Goal: Task Accomplishment & Management: Manage account settings

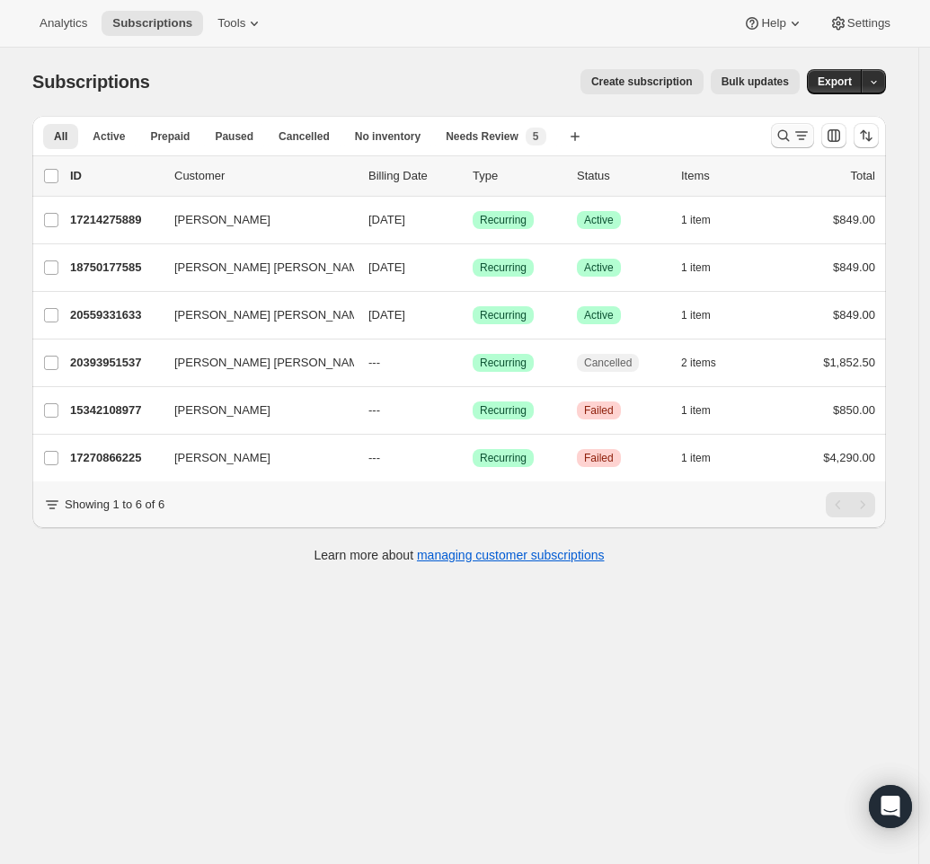
click at [789, 134] on icon "Search and filter results" at bounding box center [783, 136] width 18 height 18
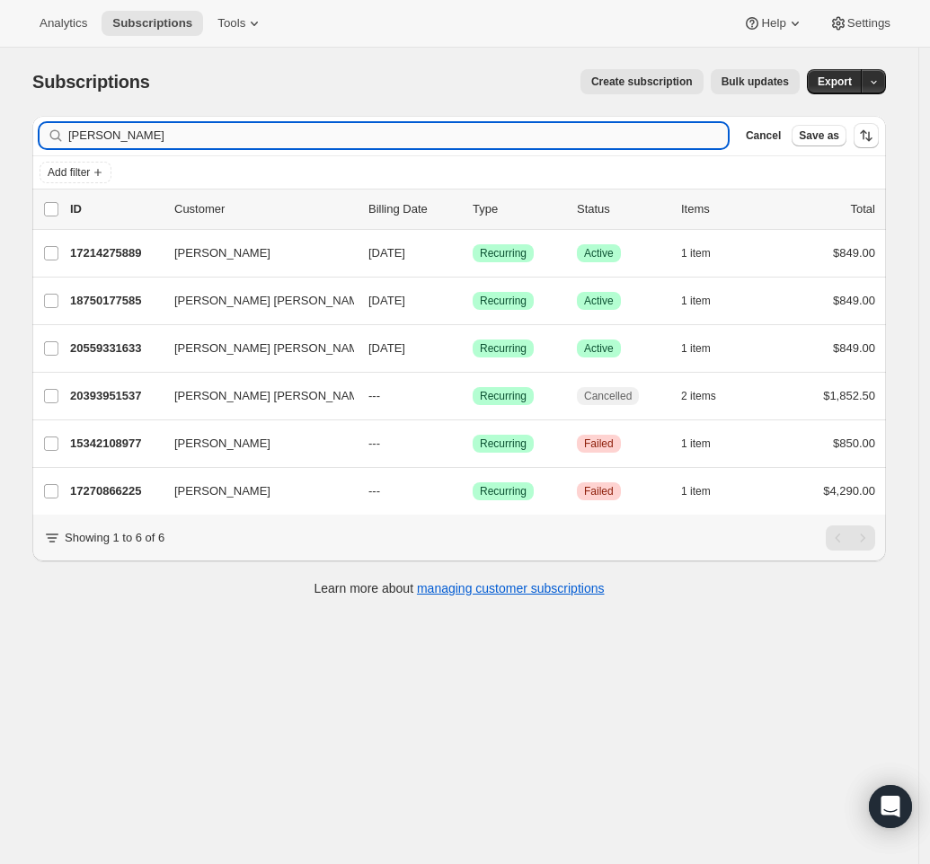
click at [538, 136] on input "[PERSON_NAME]" at bounding box center [397, 135] width 659 height 25
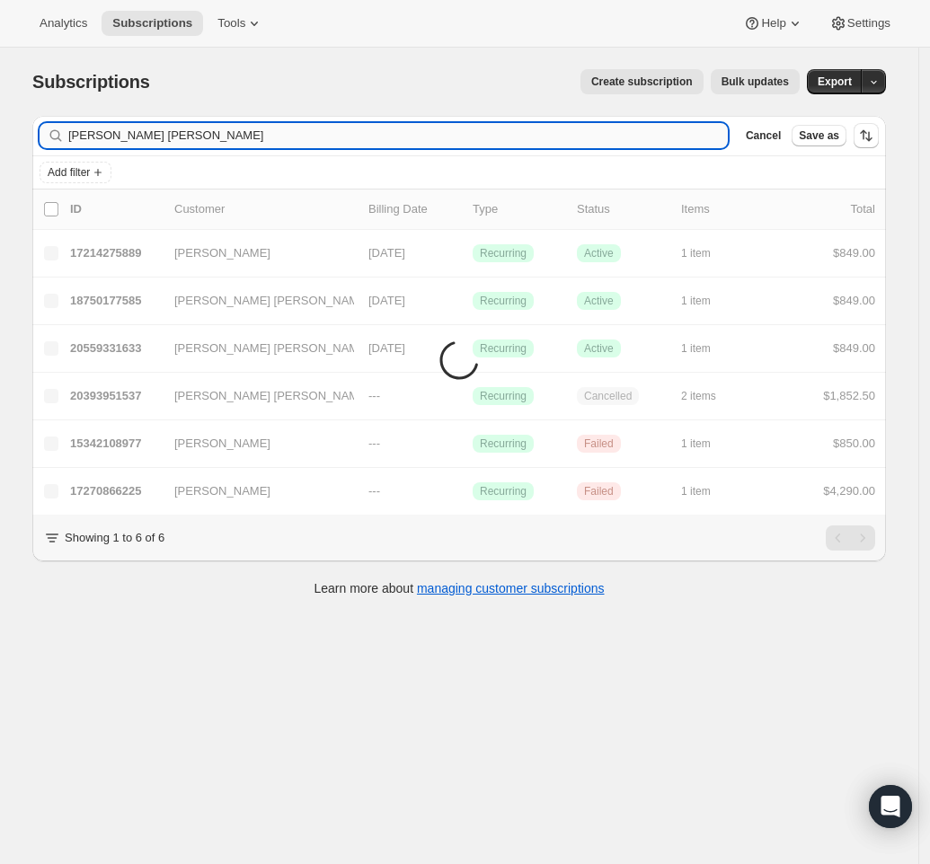
click at [538, 136] on input "[PERSON_NAME] [PERSON_NAME]" at bounding box center [397, 135] width 659 height 25
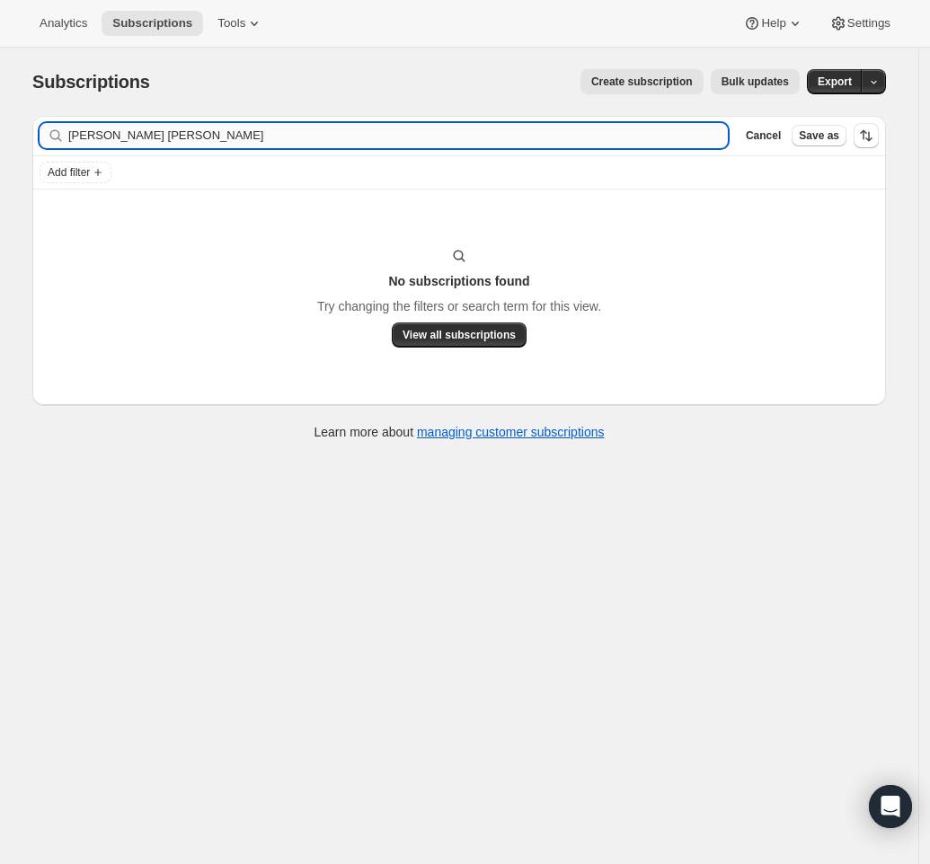
click at [150, 136] on input "[PERSON_NAME] [PERSON_NAME]" at bounding box center [397, 135] width 659 height 25
drag, startPoint x: 142, startPoint y: 136, endPoint x: -61, endPoint y: 165, distance: 205.2
click at [0, 165] on html "Analytics Subscriptions Tools Help Settings Skip to content Subscriptions. This…" at bounding box center [465, 432] width 930 height 864
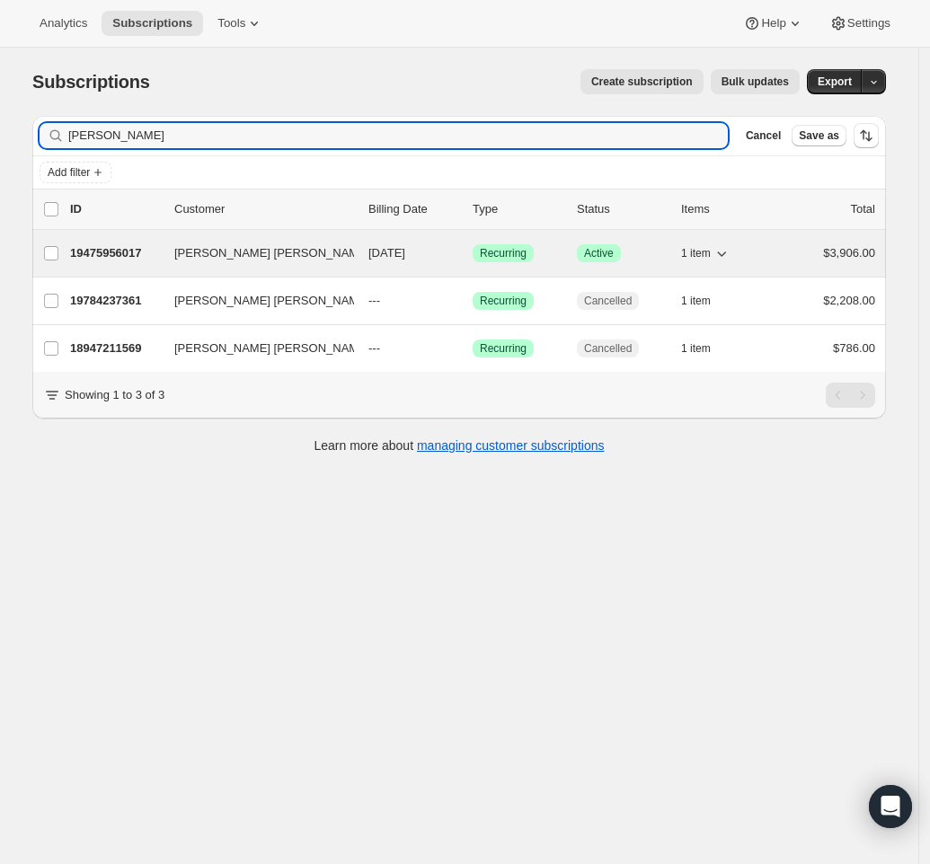
type input "Eneida Contreras"
click at [232, 251] on span "Rosa María Eneida Contreras Zapata" at bounding box center [321, 253] width 295 height 18
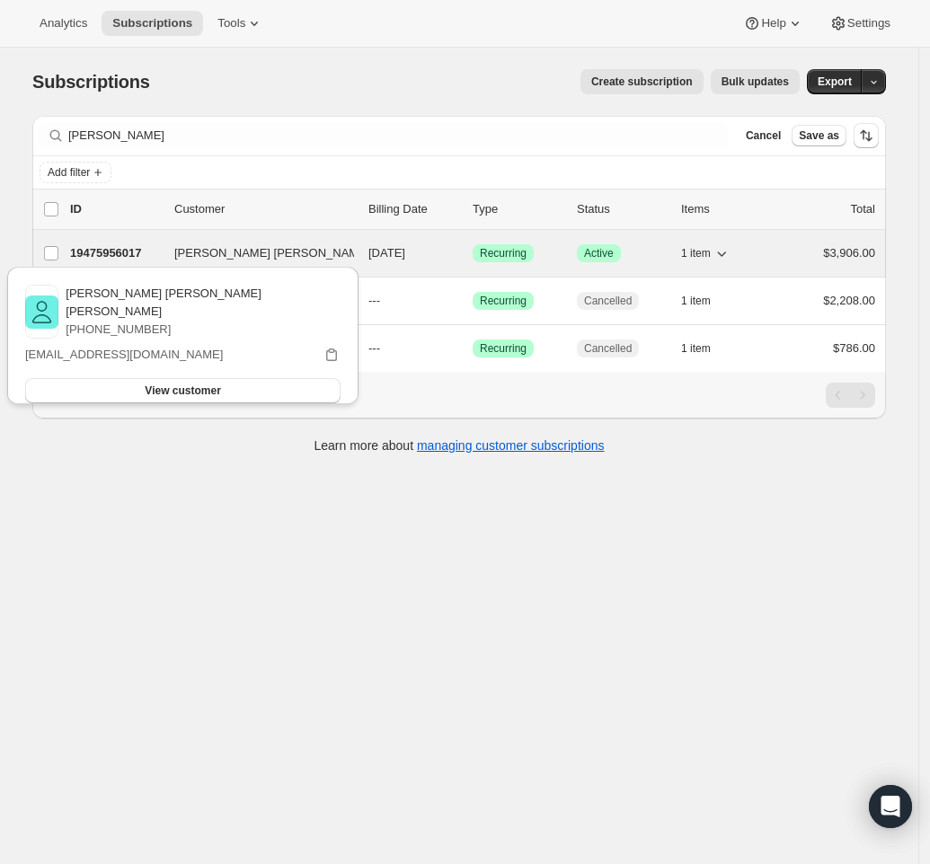
click at [132, 244] on p "19475956017" at bounding box center [115, 253] width 90 height 18
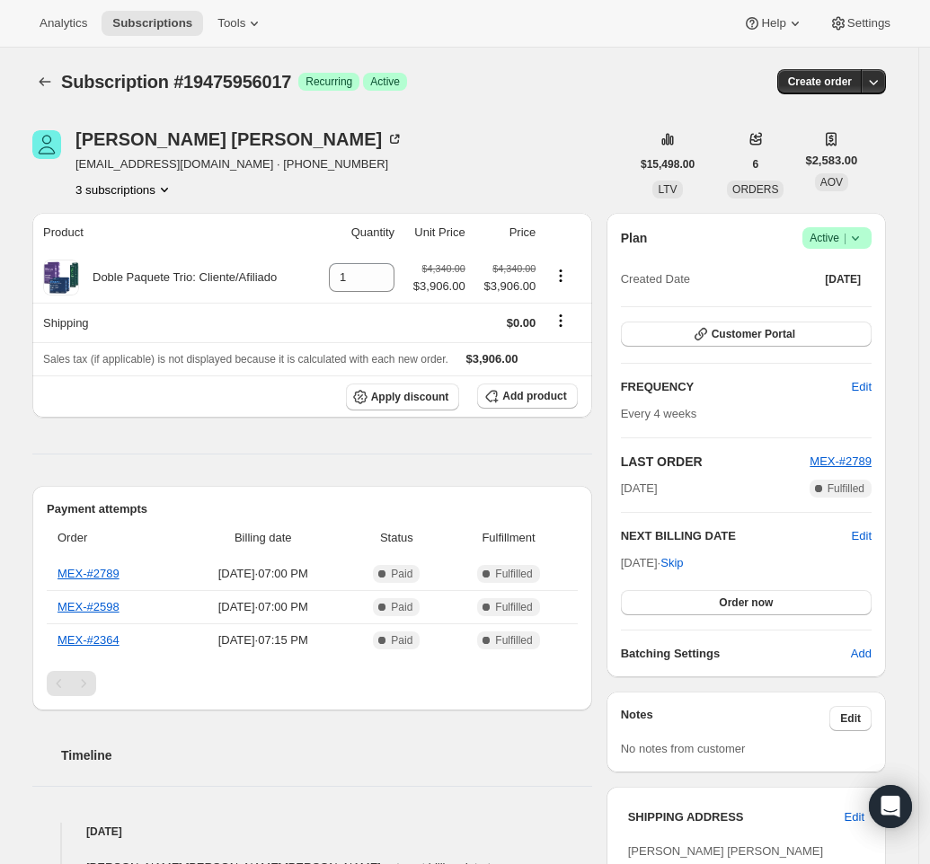
click at [864, 241] on icon at bounding box center [855, 238] width 18 height 18
click at [847, 294] on button "Cancel subscription" at bounding box center [838, 303] width 112 height 29
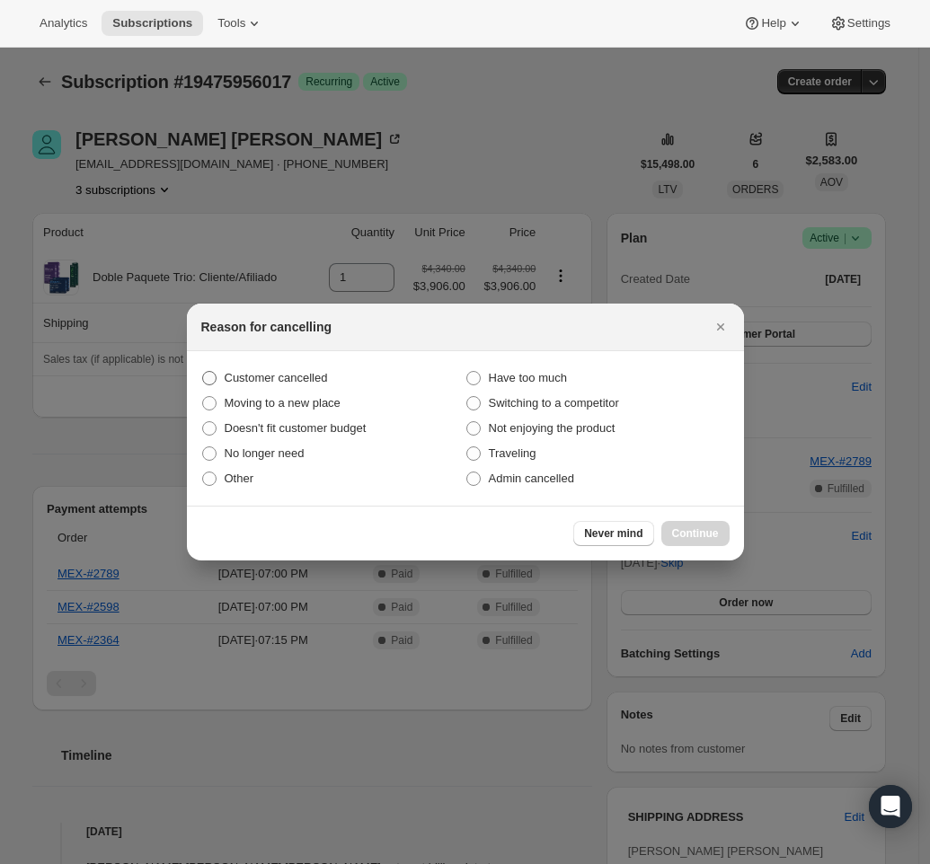
click at [206, 374] on span ":r6o:" at bounding box center [209, 378] width 14 height 14
click at [203, 372] on input "Customer cancelled" at bounding box center [202, 371] width 1 height 1
radio input "true"
click at [718, 327] on icon "Close" at bounding box center [720, 327] width 18 height 18
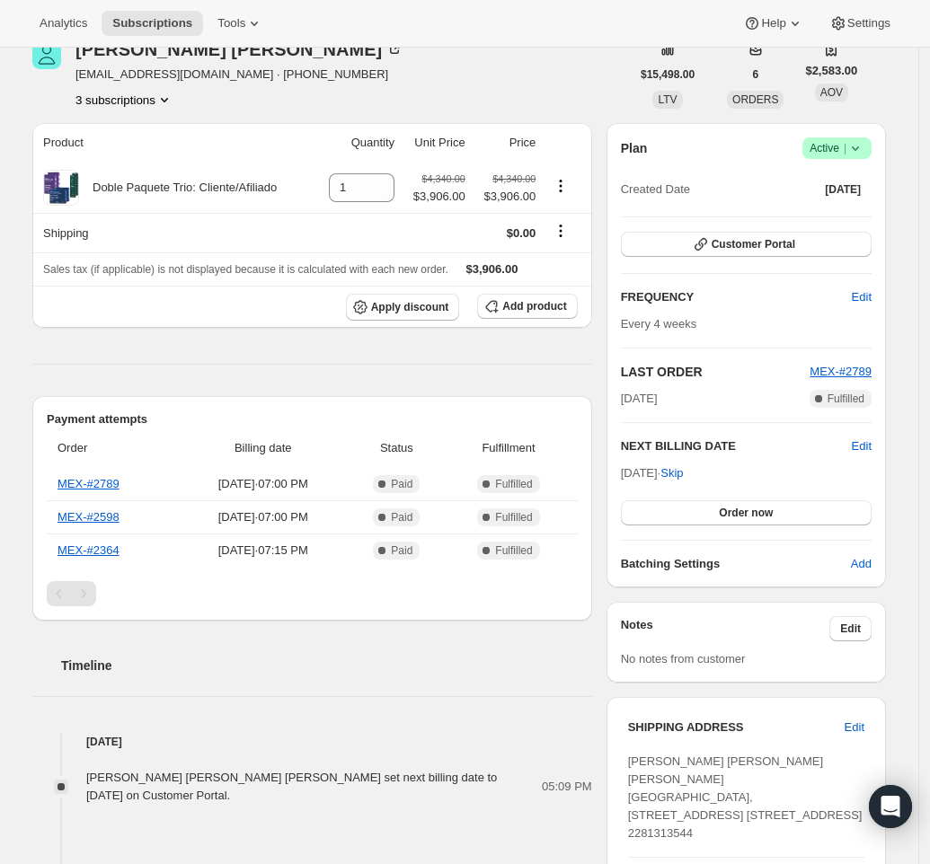
scroll to position [83, 0]
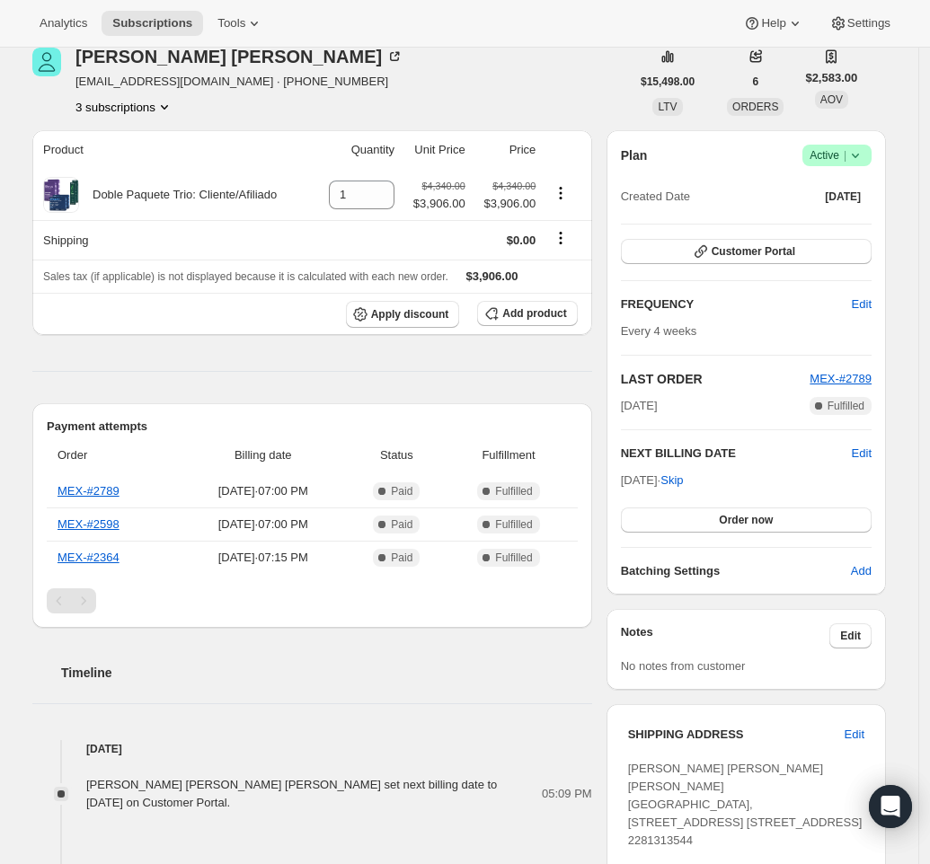
click at [864, 149] on icon at bounding box center [855, 155] width 18 height 18
click at [799, 230] on button "Cancel subscription" at bounding box center [838, 221] width 112 height 29
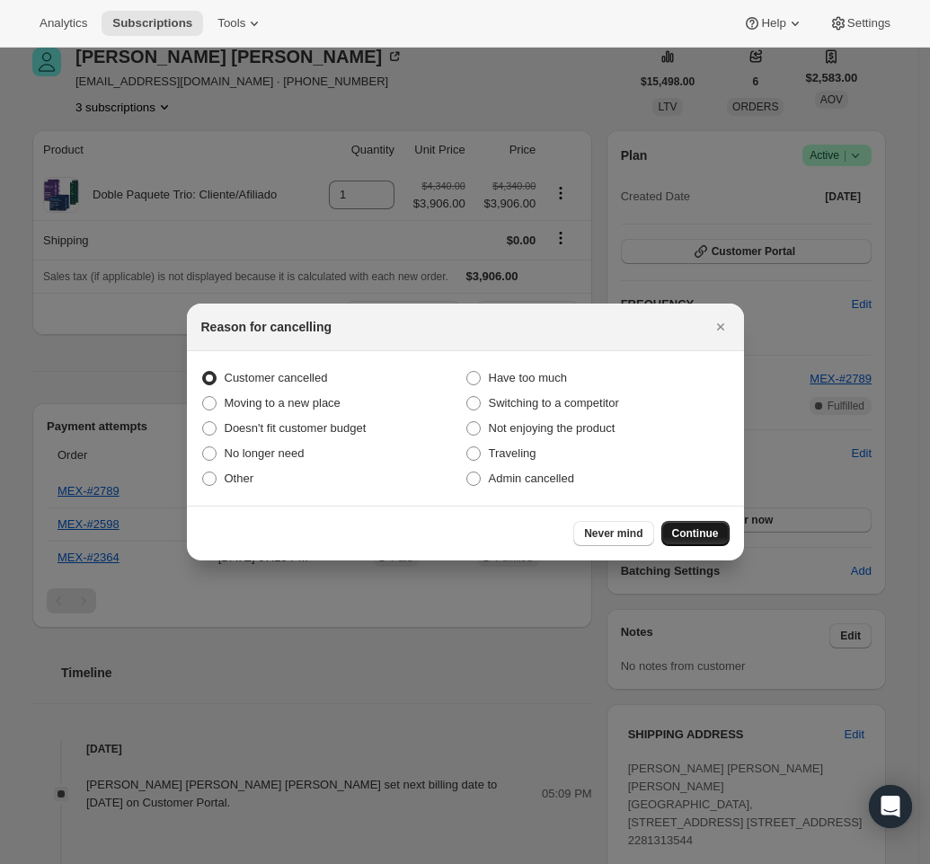
click at [708, 521] on button "Continue" at bounding box center [695, 533] width 68 height 25
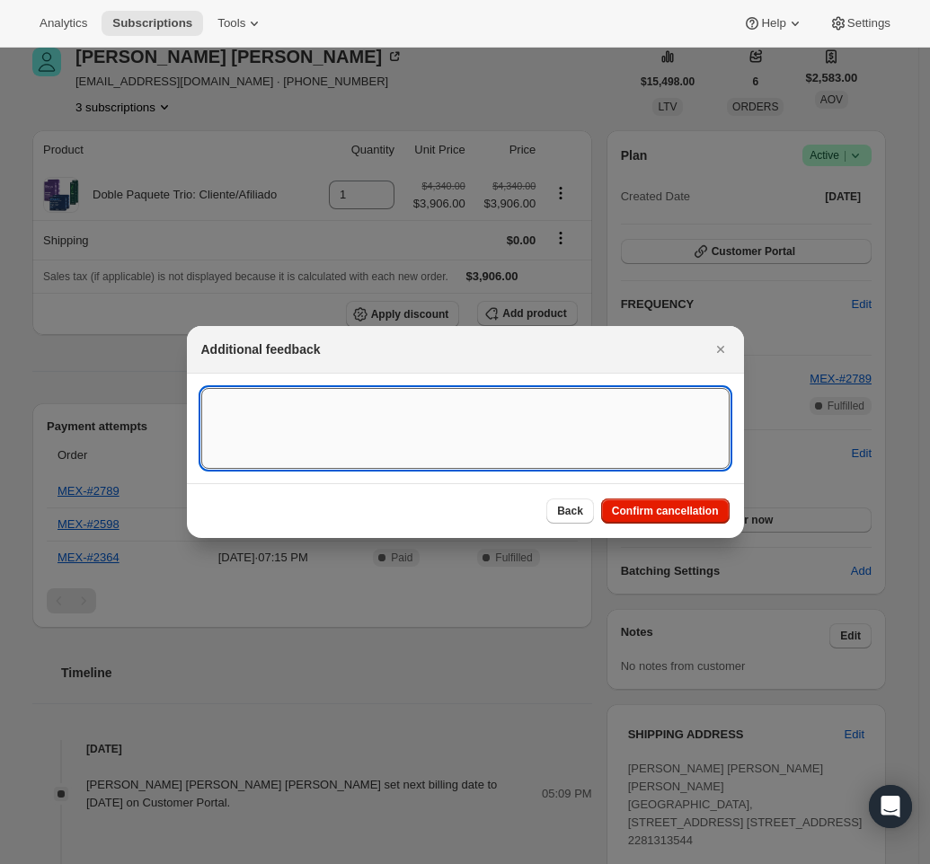
click at [526, 440] on textarea ":r6o:" at bounding box center [465, 428] width 528 height 81
click at [290, 419] on textarea ":r6o:" at bounding box center [465, 428] width 528 height 81
paste textarea "Cancellation requested by the customer via Gorgias."
type textarea "Cancellation requested by the customer via Gorgias."
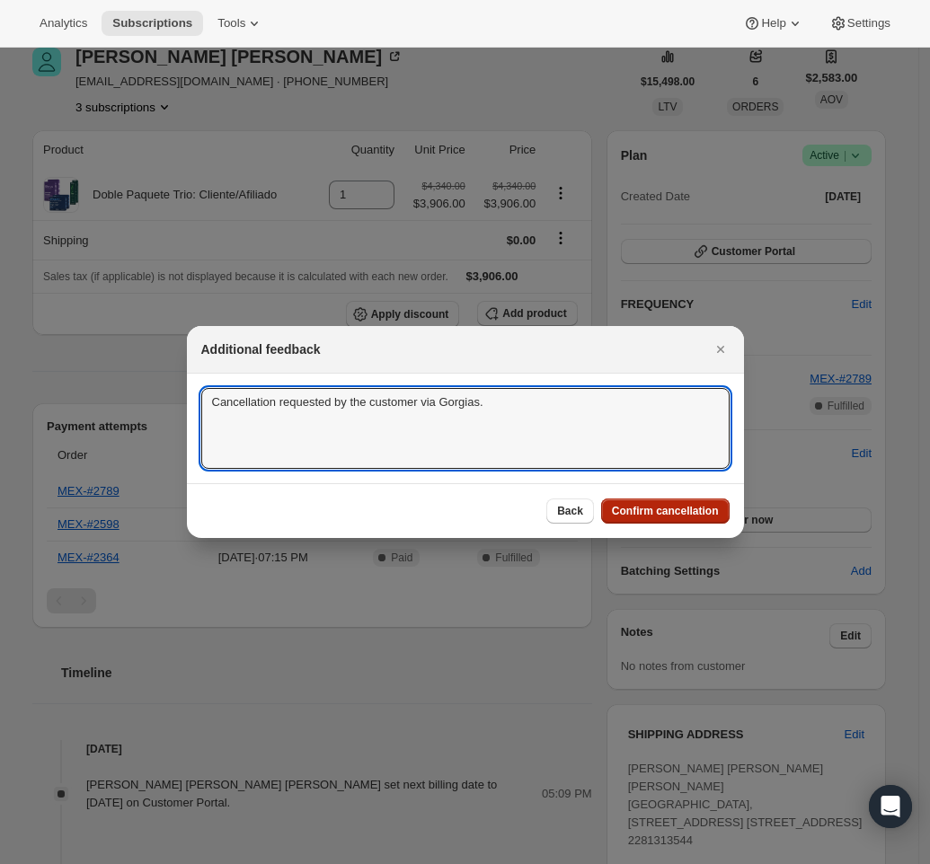
click at [654, 521] on button "Confirm cancellation" at bounding box center [665, 511] width 128 height 25
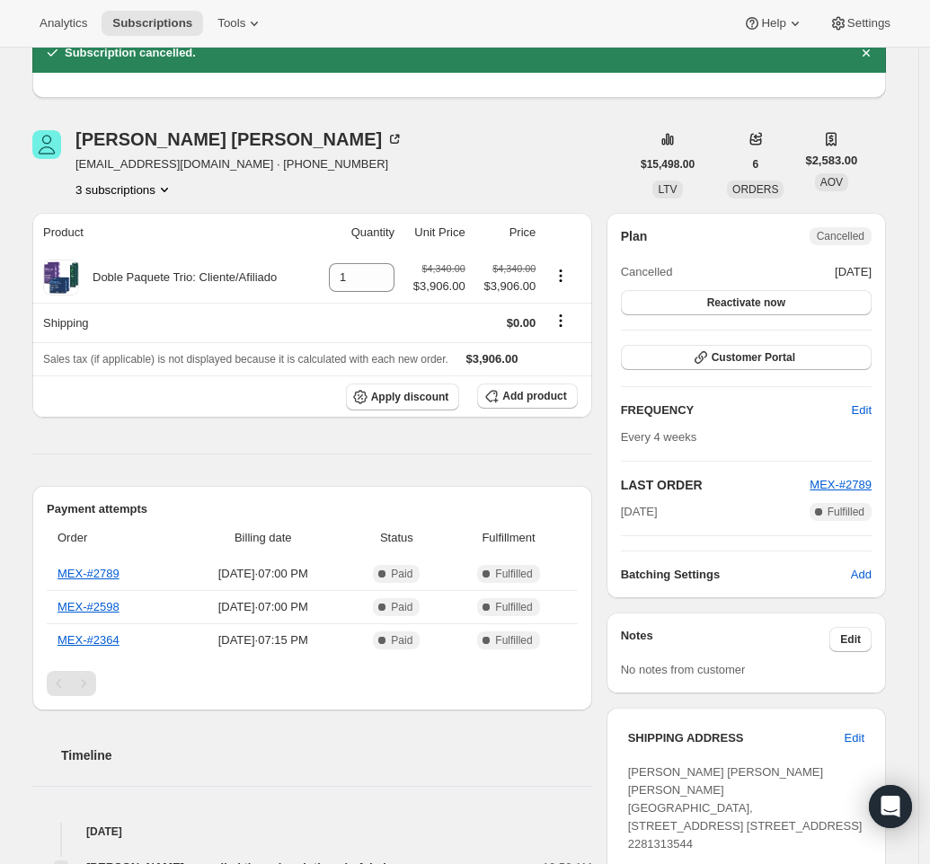
click at [172, 189] on icon "Product actions" at bounding box center [164, 190] width 18 height 18
click at [87, 273] on button "19784237361" at bounding box center [129, 283] width 136 height 29
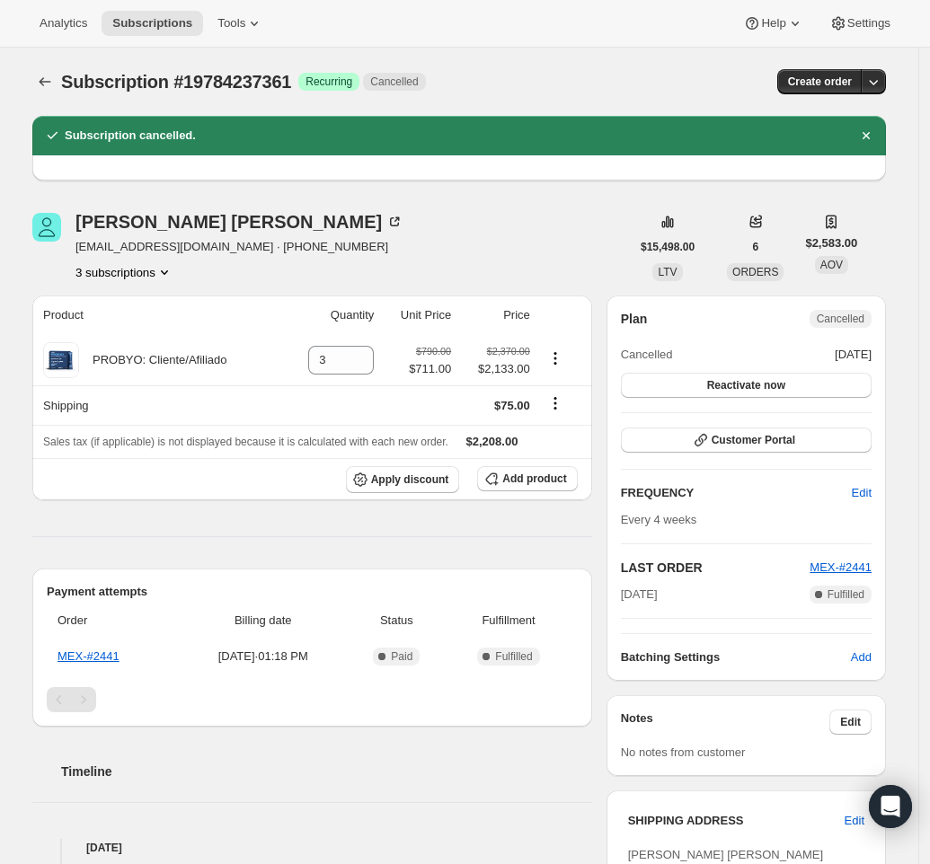
click at [153, 274] on button "3 subscriptions" at bounding box center [124, 272] width 98 height 18
click at [135, 300] on span "18947211569" at bounding box center [102, 305] width 72 height 13
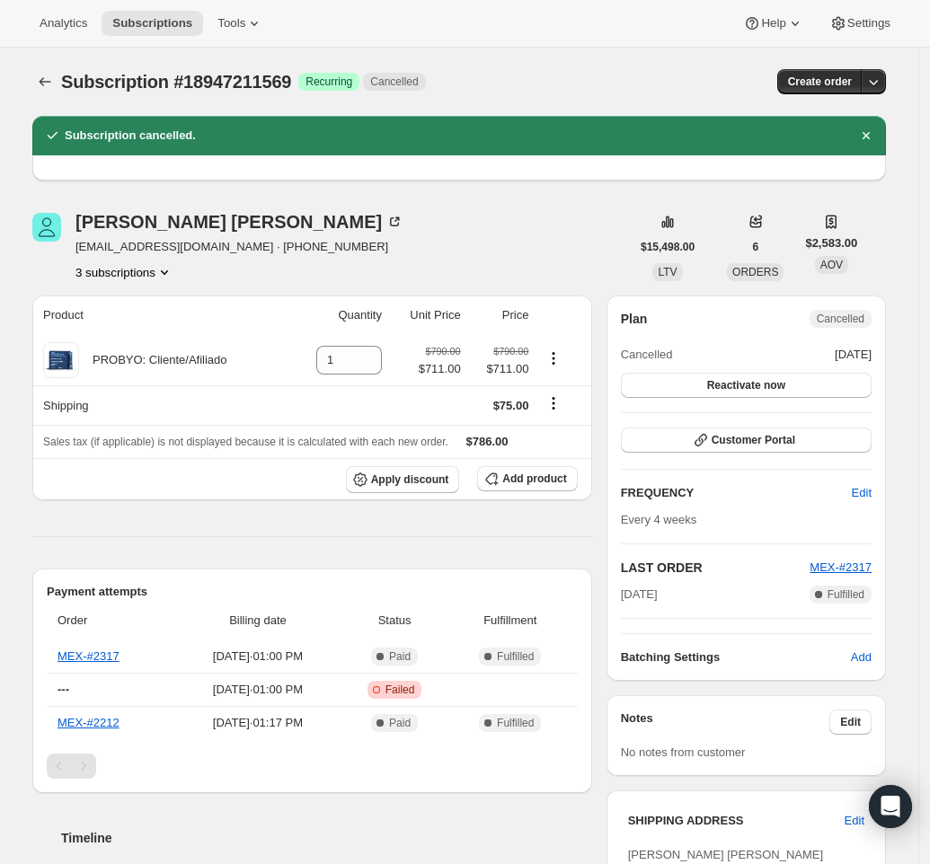
click at [134, 272] on button "3 subscriptions" at bounding box center [124, 272] width 98 height 18
click at [127, 270] on button "3 subscriptions" at bounding box center [124, 272] width 98 height 18
click at [98, 328] on span "19475956017" at bounding box center [129, 337] width 125 height 18
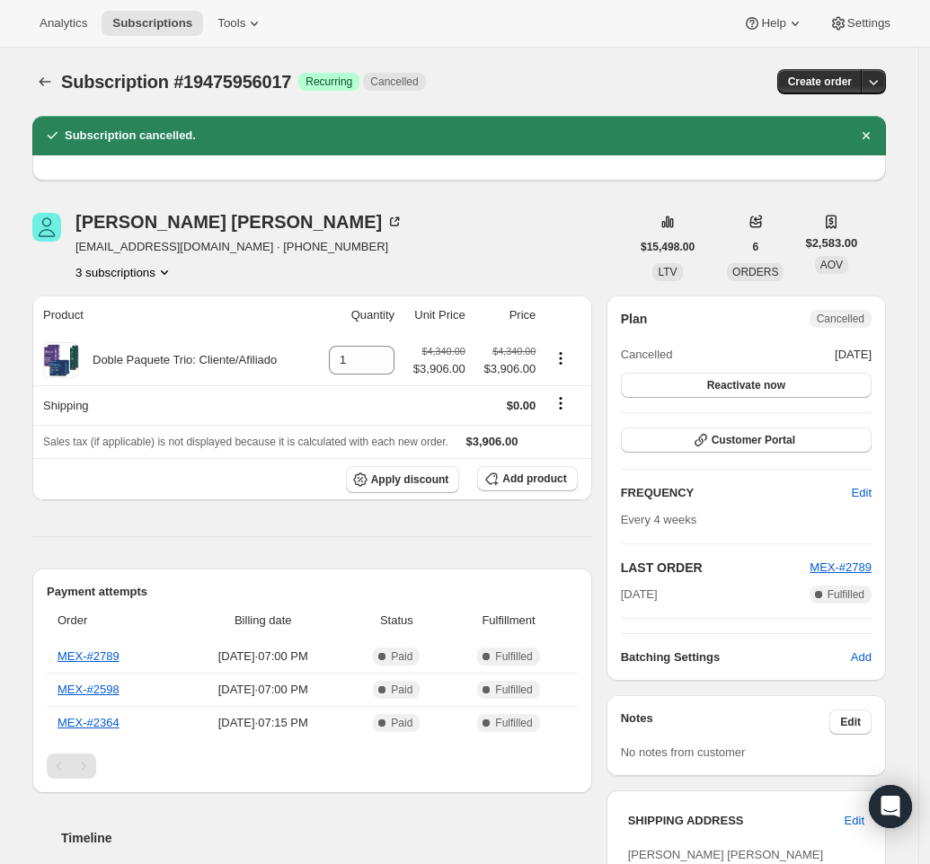
click at [159, 271] on button "3 subscriptions" at bounding box center [124, 272] width 98 height 18
click at [109, 366] on span "19784237361" at bounding box center [102, 366] width 72 height 13
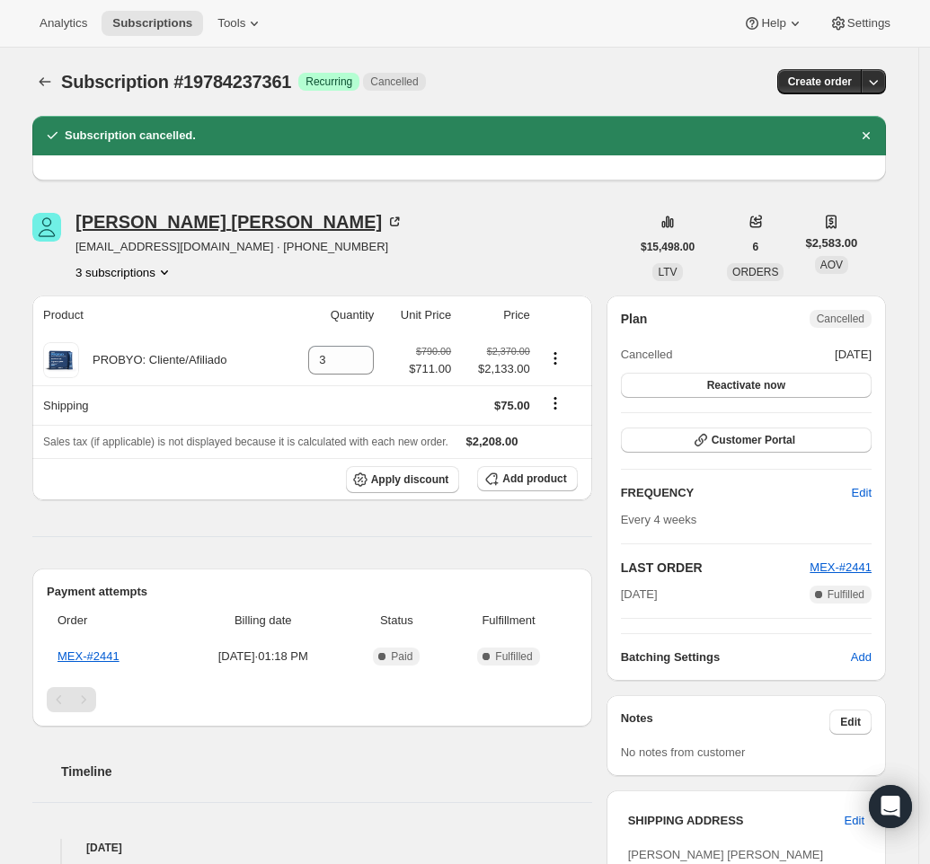
click at [237, 230] on div "Rosa María Eneida Contreras Zapata" at bounding box center [239, 222] width 328 height 18
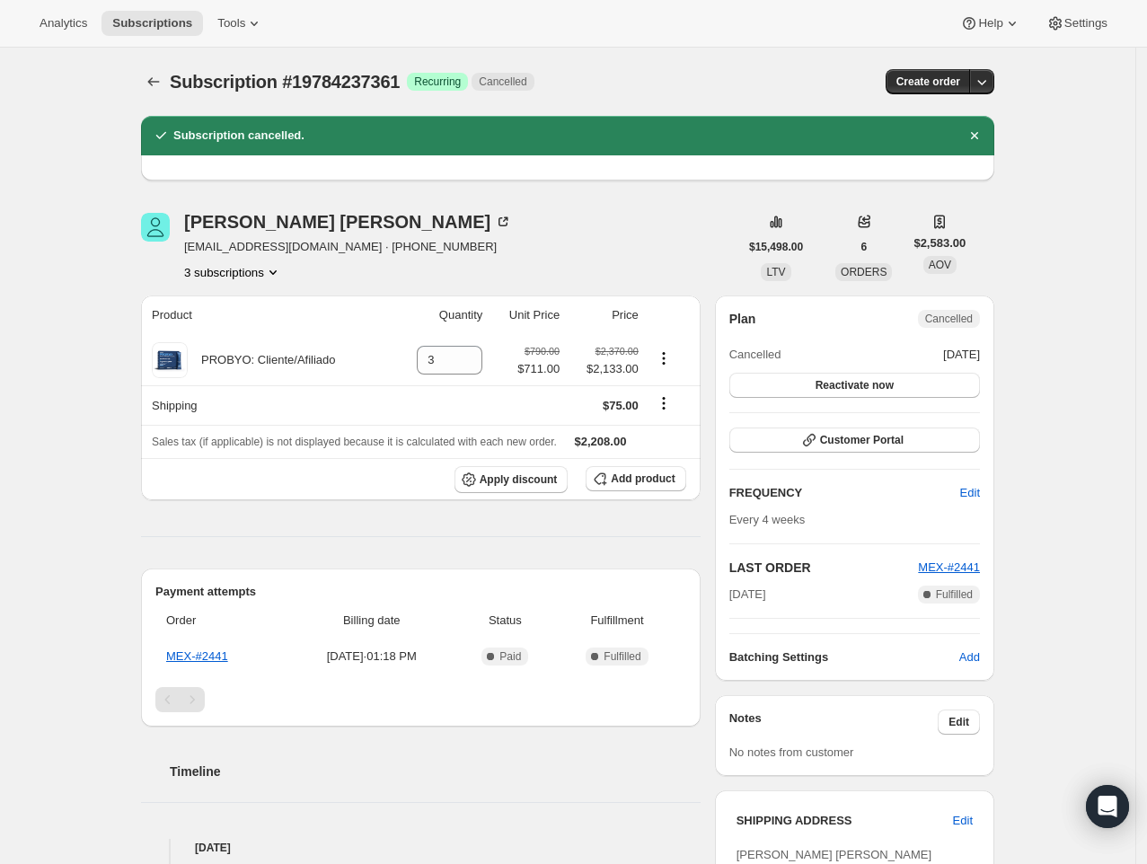
click at [241, 273] on button "3 subscriptions" at bounding box center [233, 272] width 98 height 18
click at [248, 313] on span "18947211569" at bounding box center [238, 306] width 125 height 18
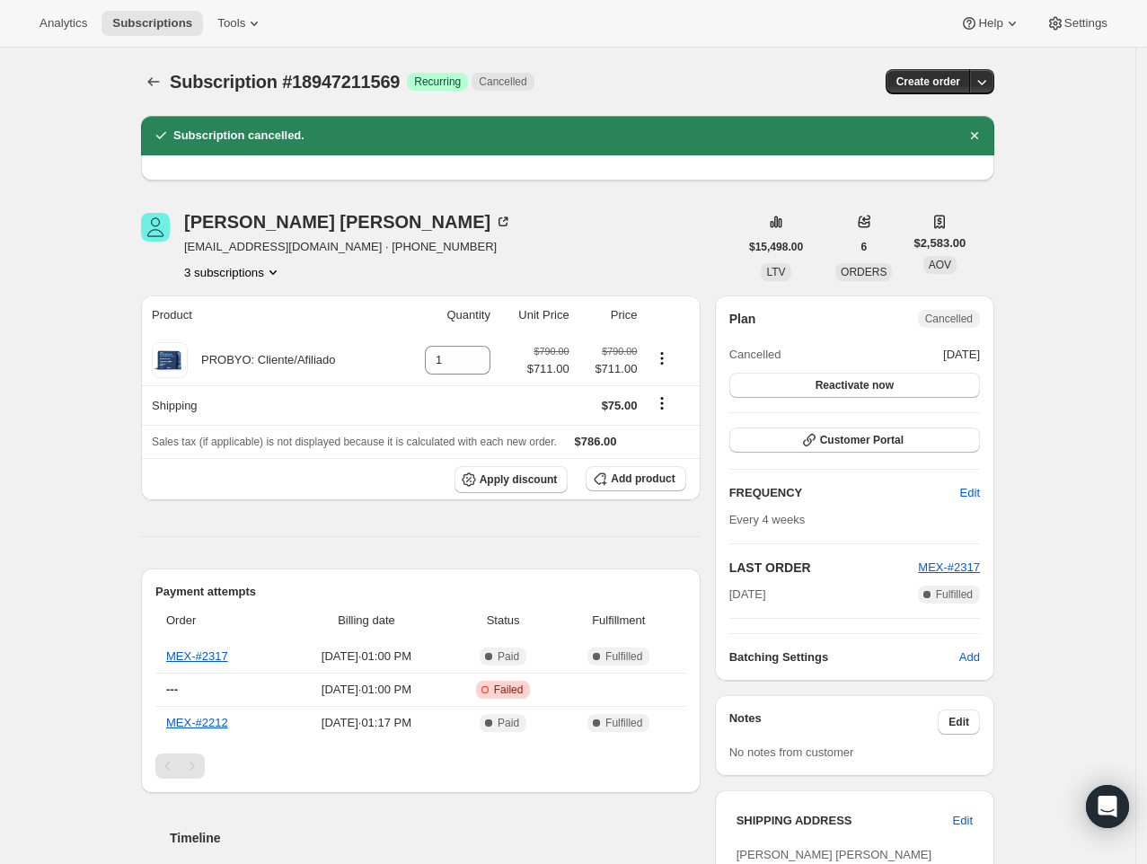
click at [239, 281] on div "Rosa María Eneida Contreras Zapata leylanyramirocontreras@gmail.com · +52228131…" at bounding box center [561, 844] width 868 height 1321
click at [239, 272] on button "3 subscriptions" at bounding box center [233, 272] width 98 height 18
click at [247, 333] on span "19475956017" at bounding box center [212, 336] width 72 height 13
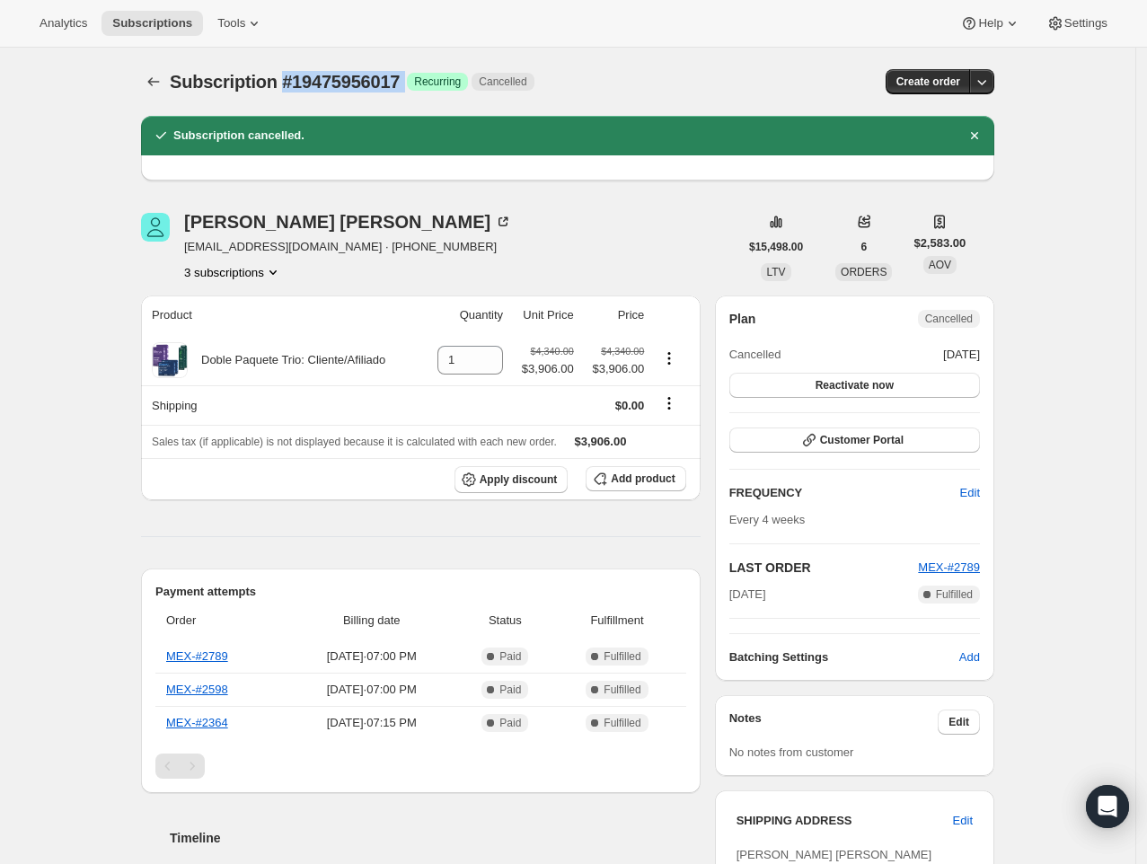
drag, startPoint x: 420, startPoint y: 79, endPoint x: 288, endPoint y: 84, distance: 131.3
click at [288, 84] on div "Subscription #19475956017 Success Recurring Cancelled" at bounding box center [434, 81] width 529 height 25
copy div "#19475956017 Success"
